Goal: Find specific page/section

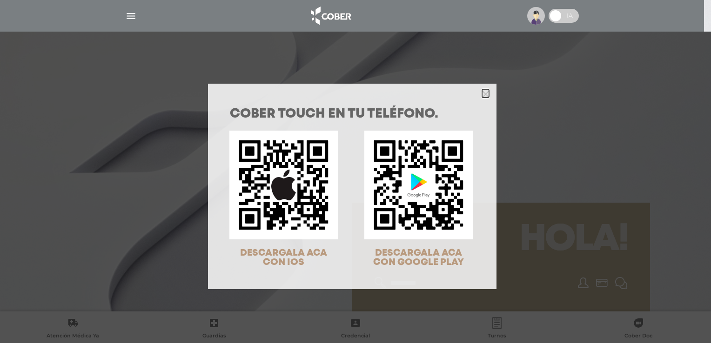
click at [482, 95] on polygon "Close" at bounding box center [485, 94] width 7 height 7
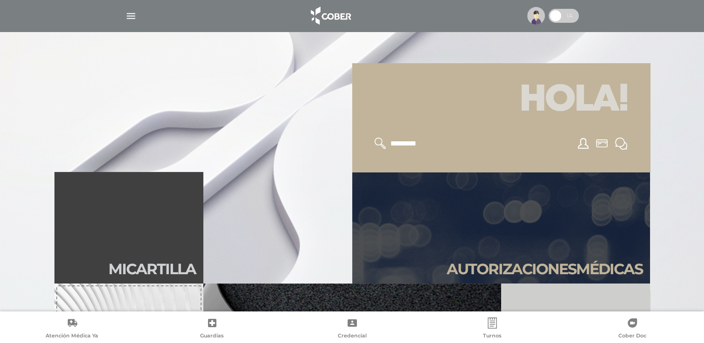
scroll to position [233, 0]
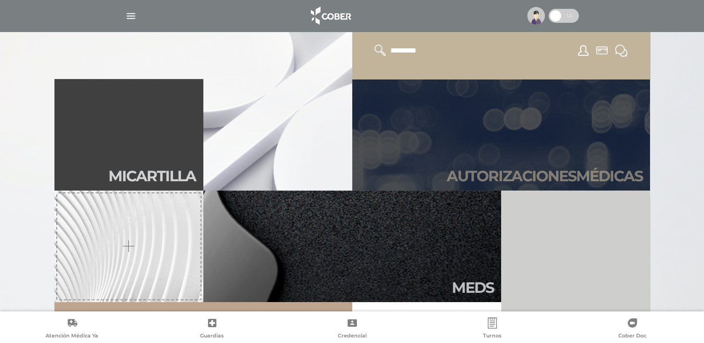
click at [575, 158] on link "Autori zaciones médicas" at bounding box center [501, 135] width 298 height 112
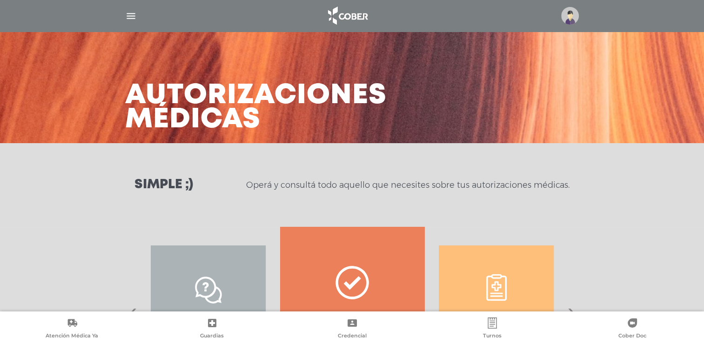
click at [130, 17] on img "button" at bounding box center [131, 16] width 12 height 12
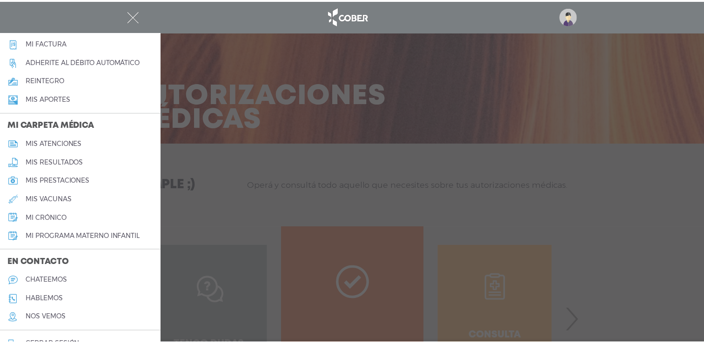
scroll to position [372, 0]
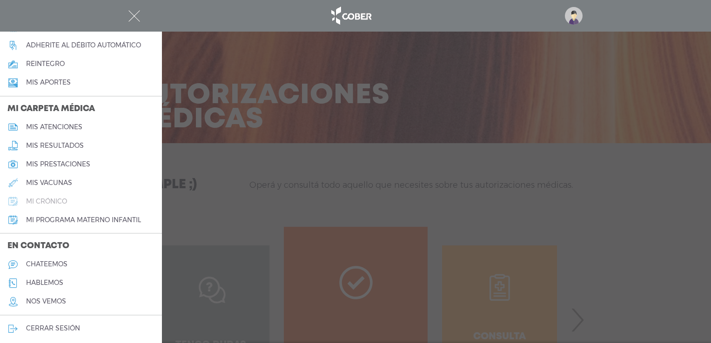
click at [56, 202] on h5 "mi crónico" at bounding box center [46, 202] width 41 height 8
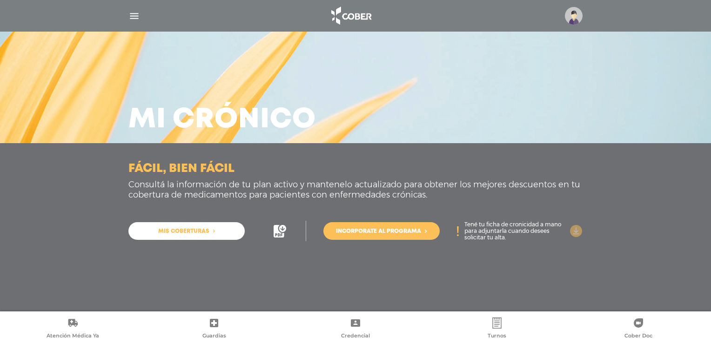
click at [577, 230] on icon at bounding box center [576, 231] width 13 height 13
